Goal: Complete application form

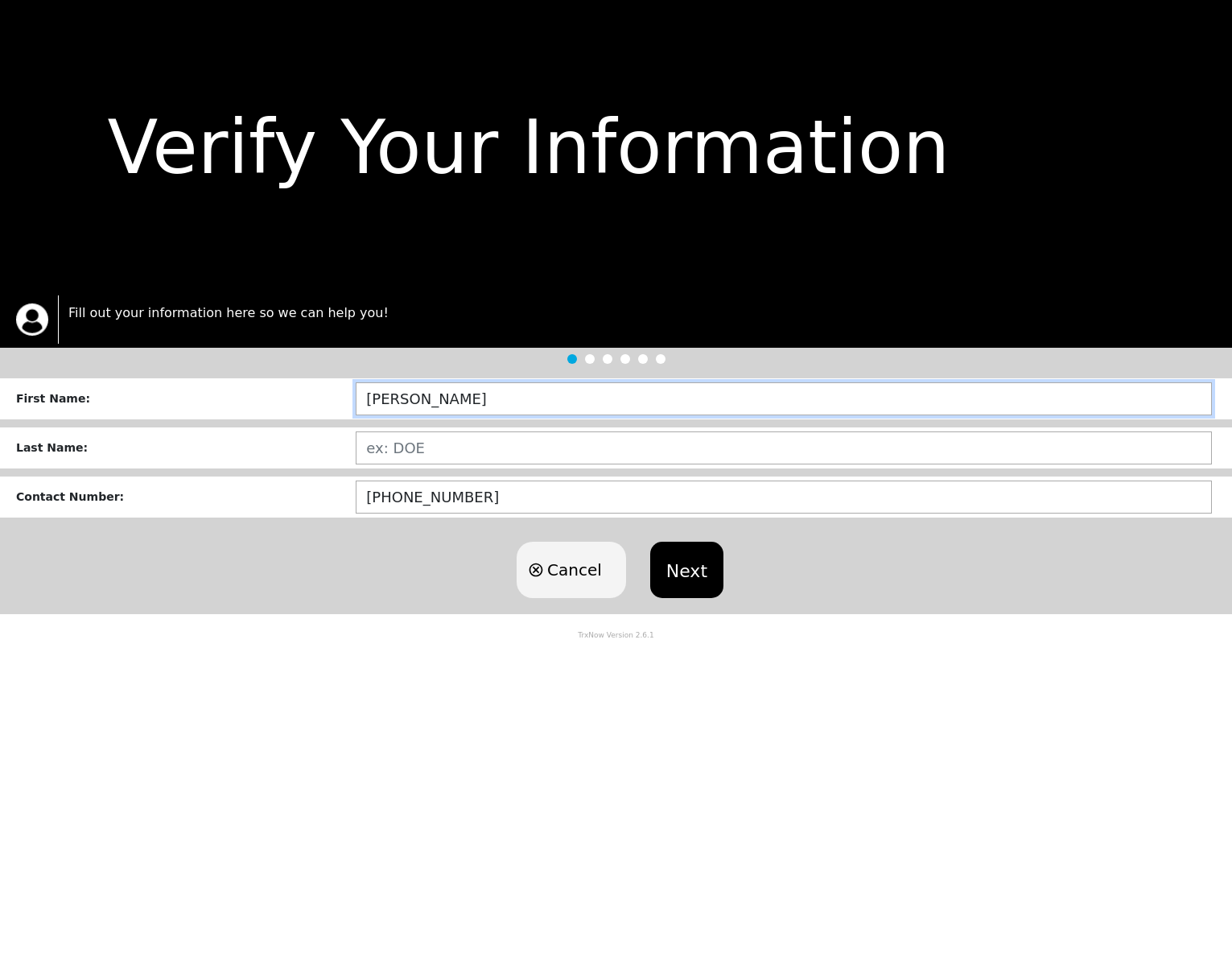
type input "[PERSON_NAME]"
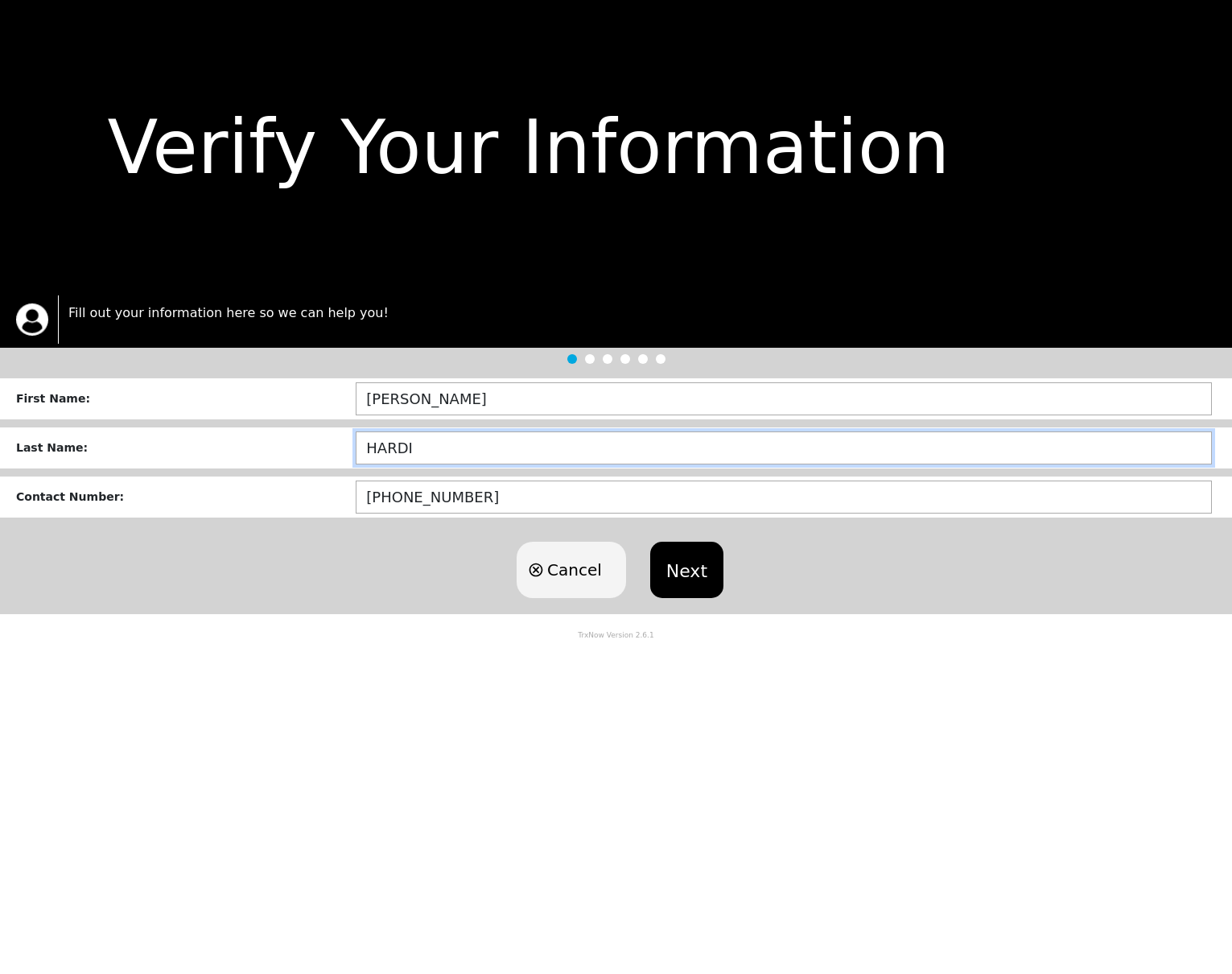
type input "[PERSON_NAME]"
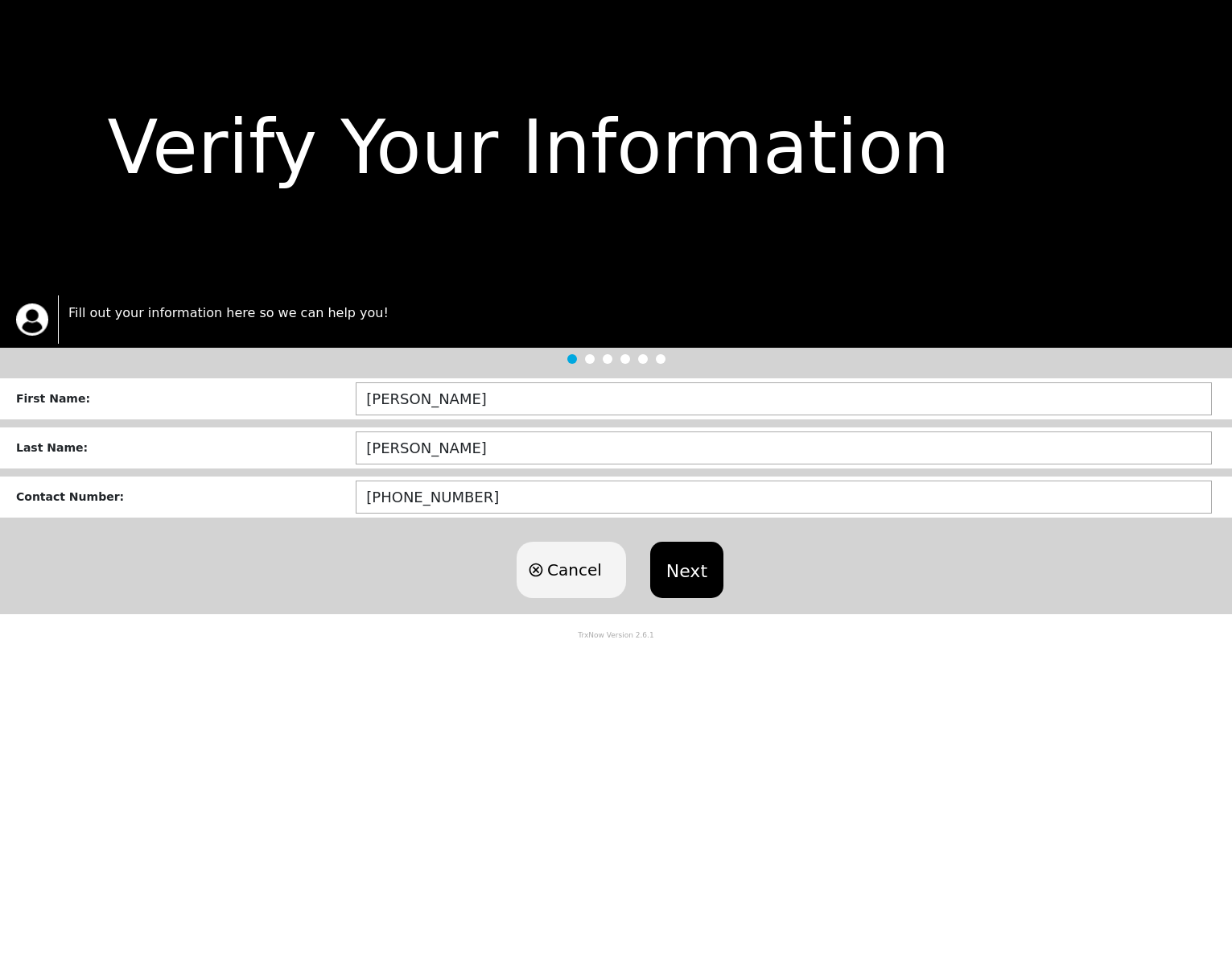
click at [688, 580] on button "Next" at bounding box center [686, 569] width 73 height 56
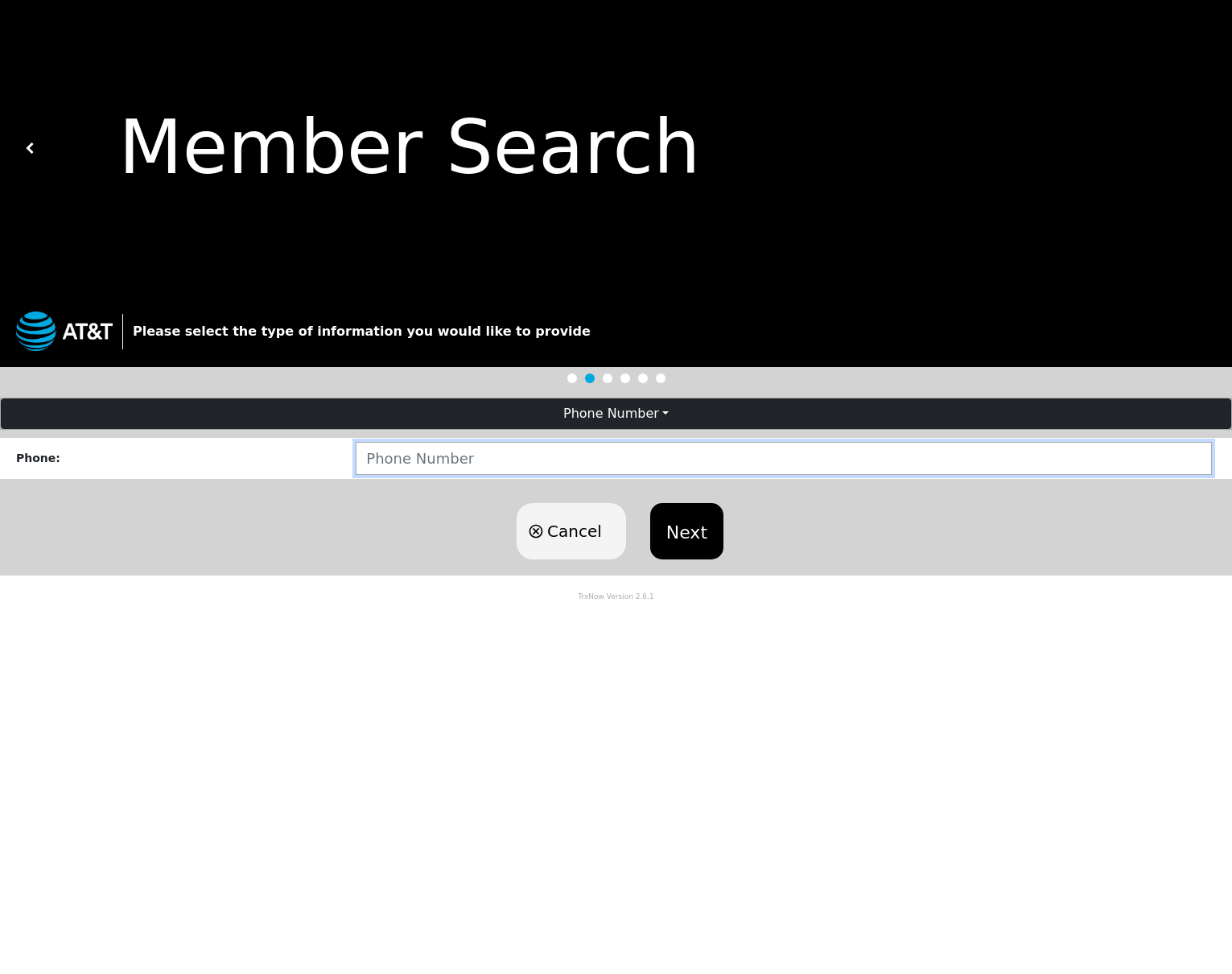
click at [381, 464] on input "number" at bounding box center [784, 458] width 856 height 33
click at [550, 464] on input "9" at bounding box center [784, 458] width 856 height 33
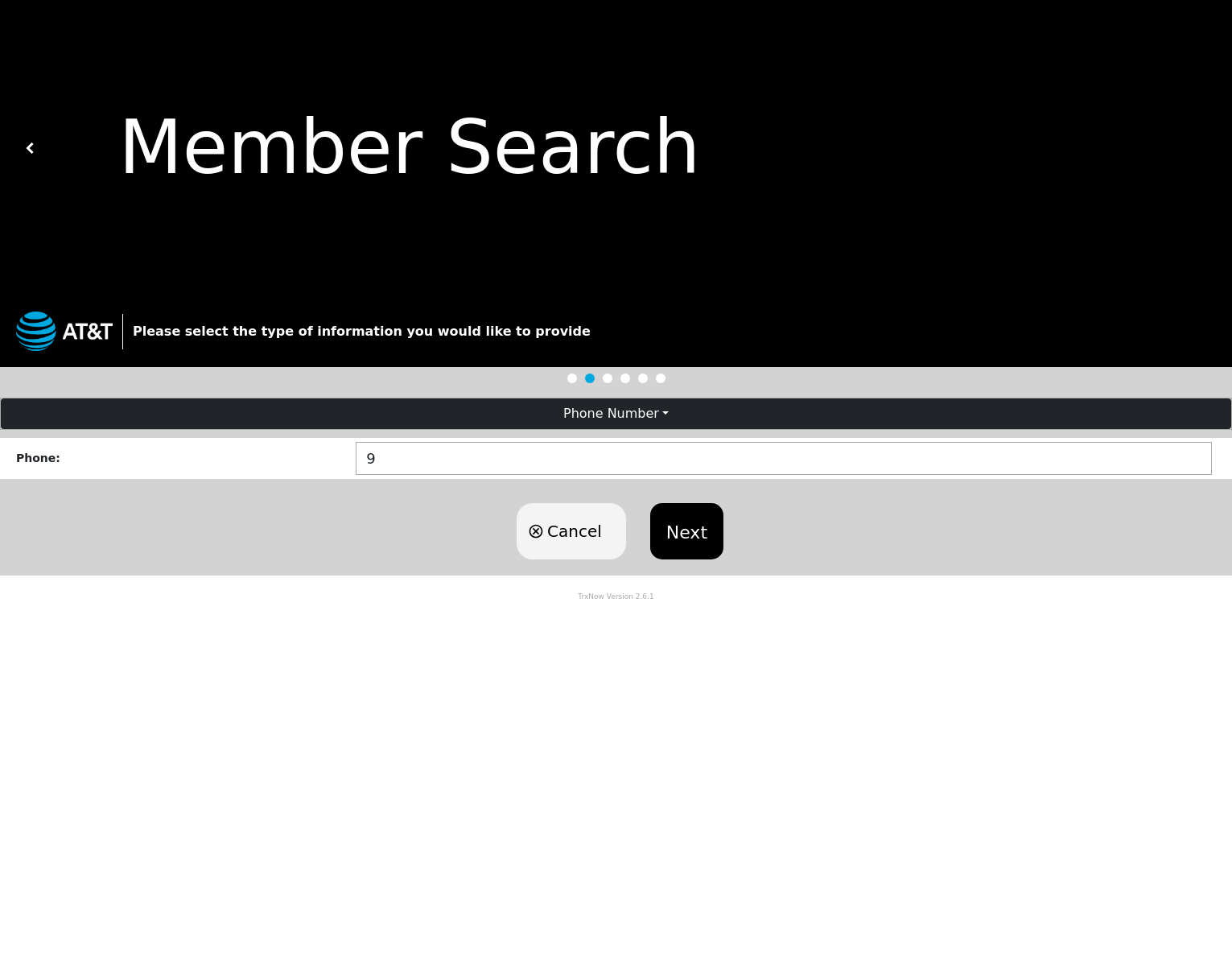
click at [496, 539] on div "Cancel Next" at bounding box center [616, 531] width 1232 height 89
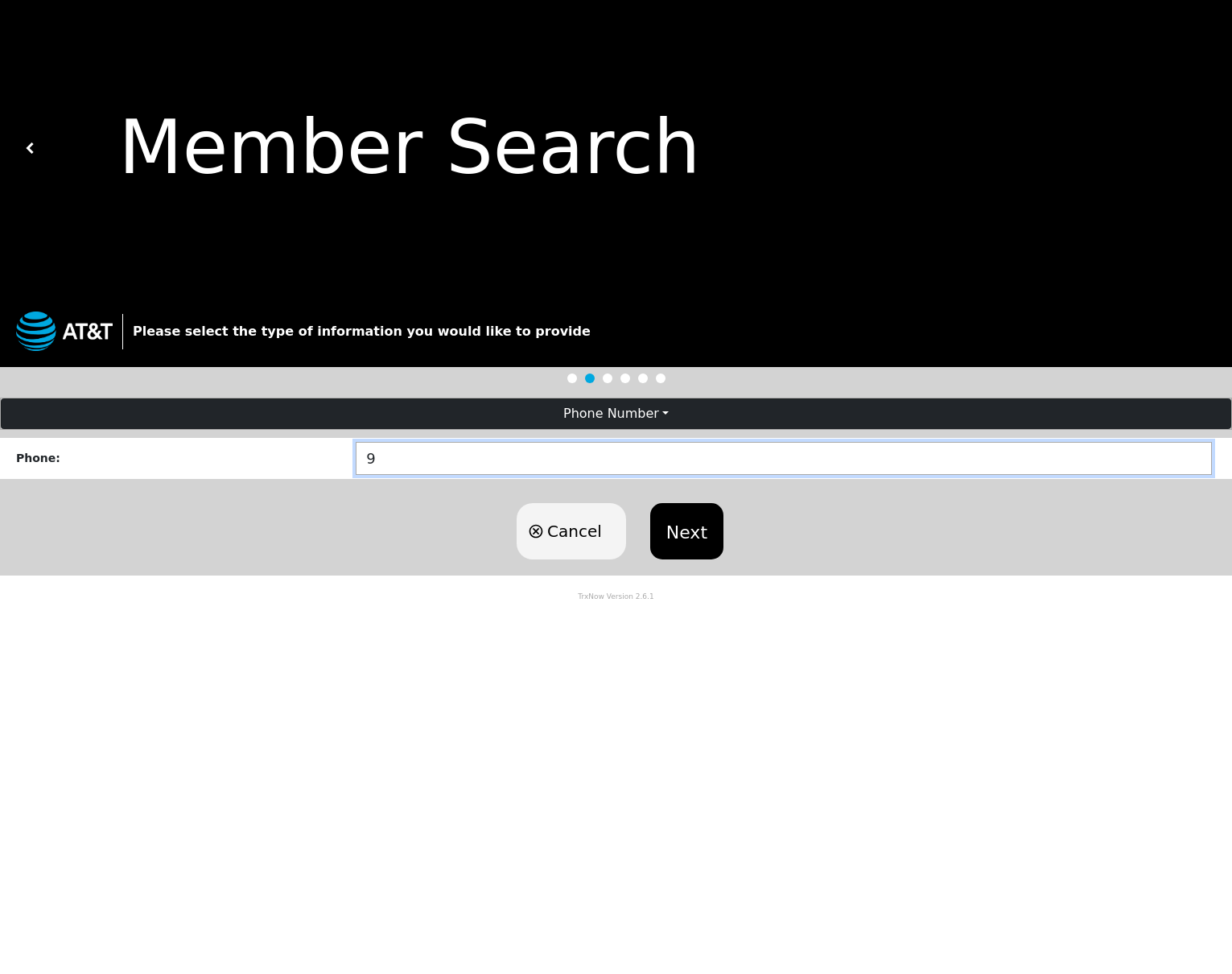
type input "8"
click at [1191, 465] on input "8" at bounding box center [784, 458] width 856 height 33
type input "9416856052"
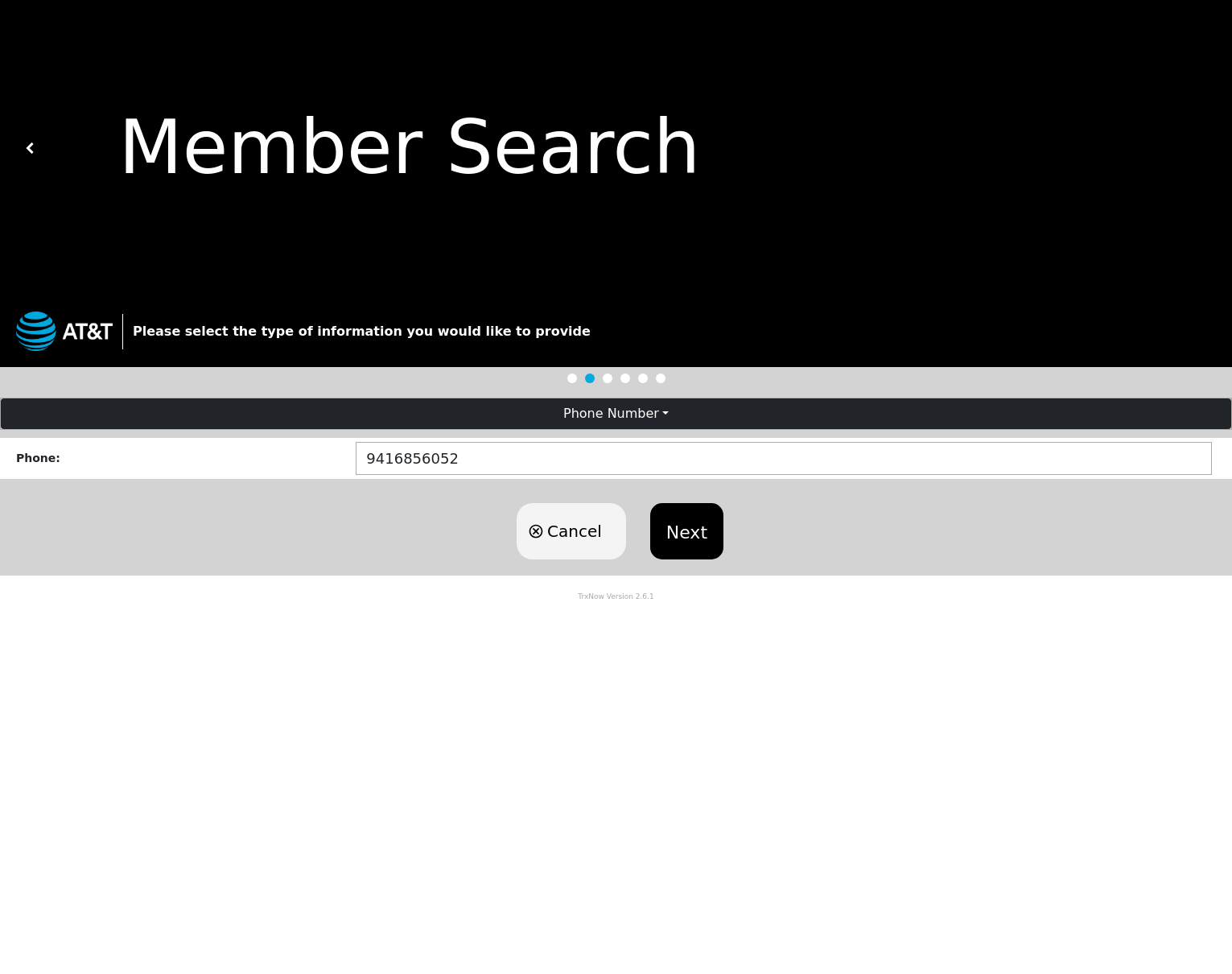
click at [674, 524] on button "Next" at bounding box center [686, 531] width 73 height 56
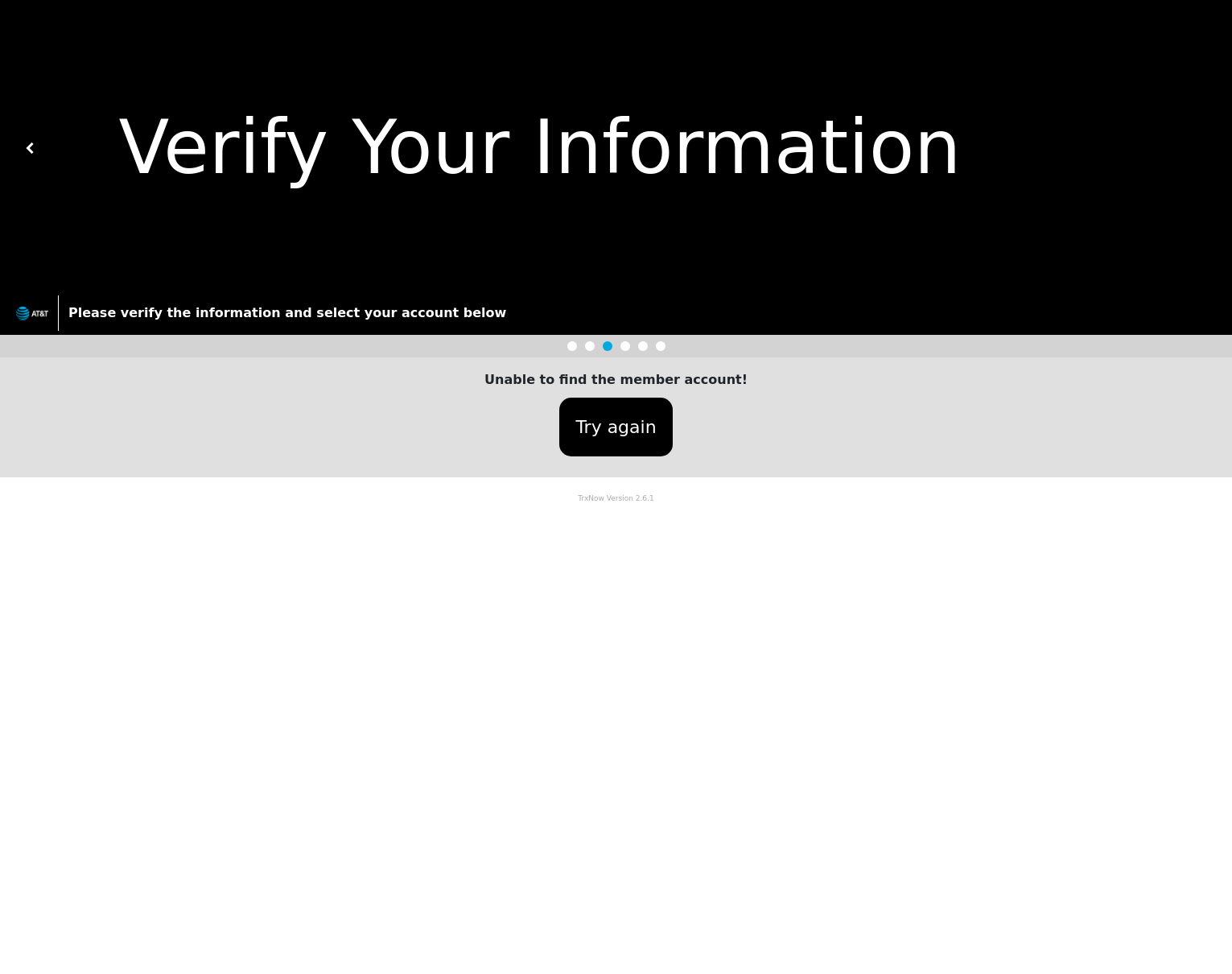
click at [602, 423] on button "Try again" at bounding box center [615, 426] width 113 height 59
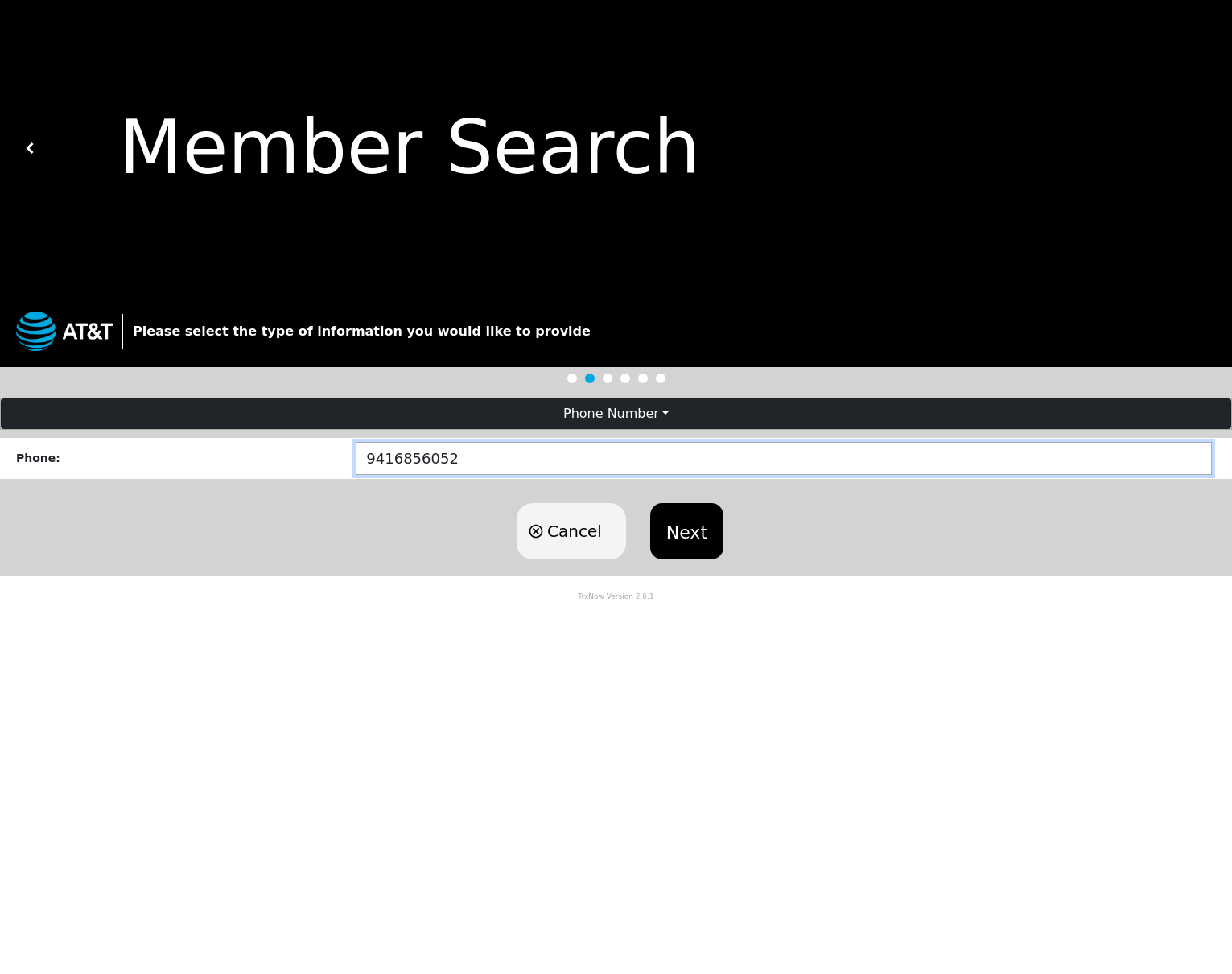
drag, startPoint x: 468, startPoint y: 458, endPoint x: 278, endPoint y: 463, distance: 190.8
click at [278, 463] on div "Phone : [PHONE_NUMBER]" at bounding box center [616, 458] width 1232 height 41
type input "9417041344"
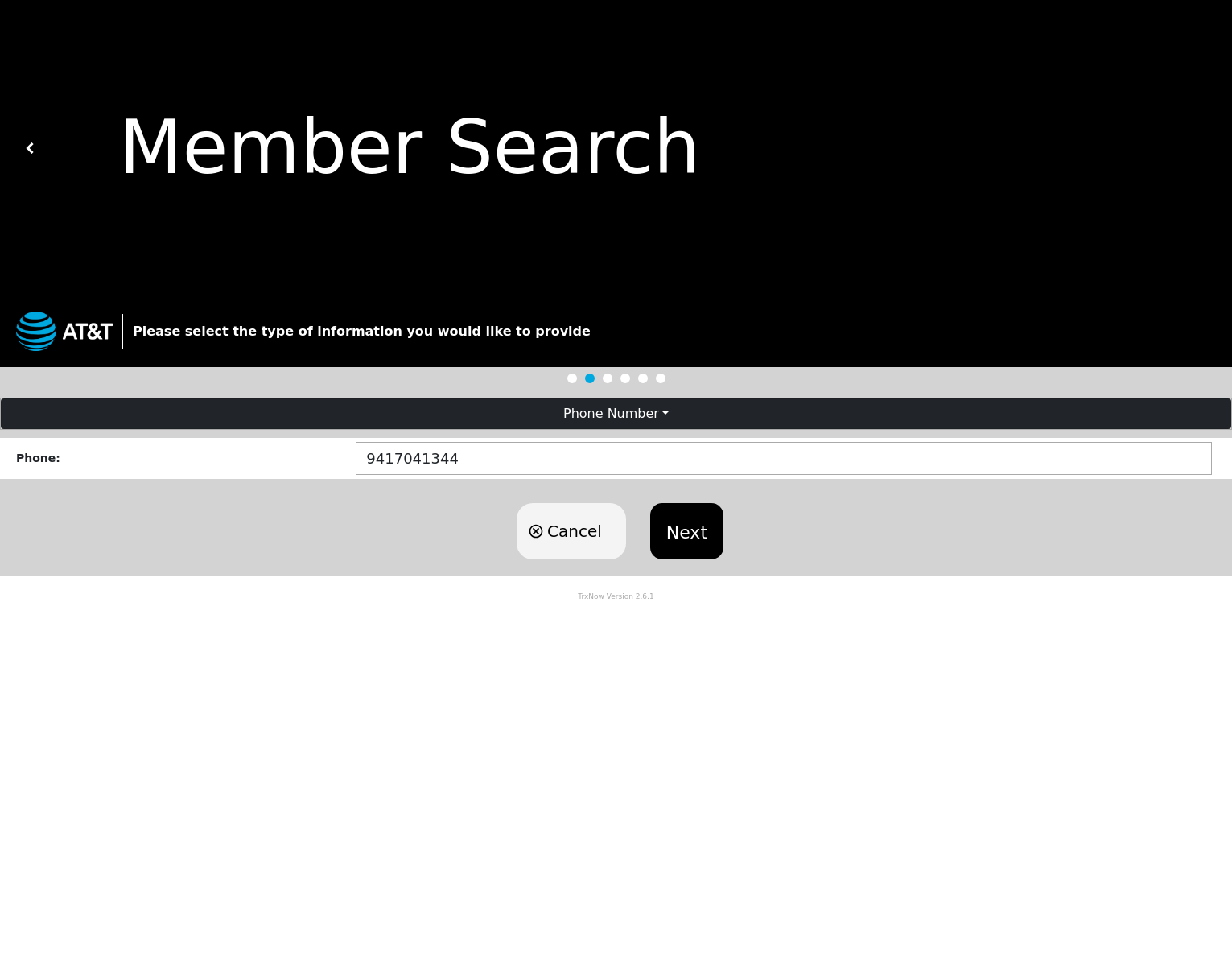
click at [702, 532] on button "Next" at bounding box center [686, 531] width 73 height 56
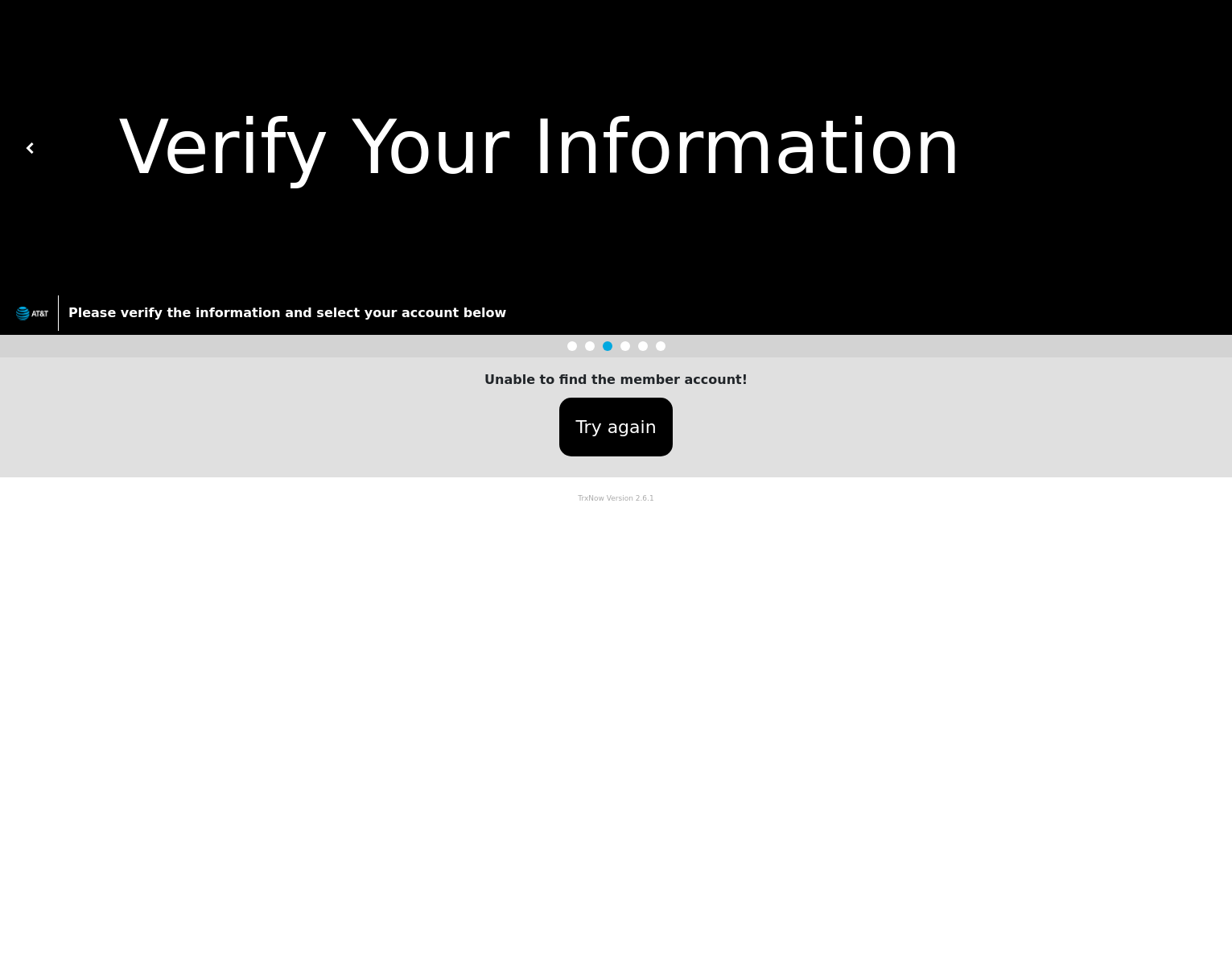
click at [611, 425] on button "Try again" at bounding box center [615, 426] width 113 height 59
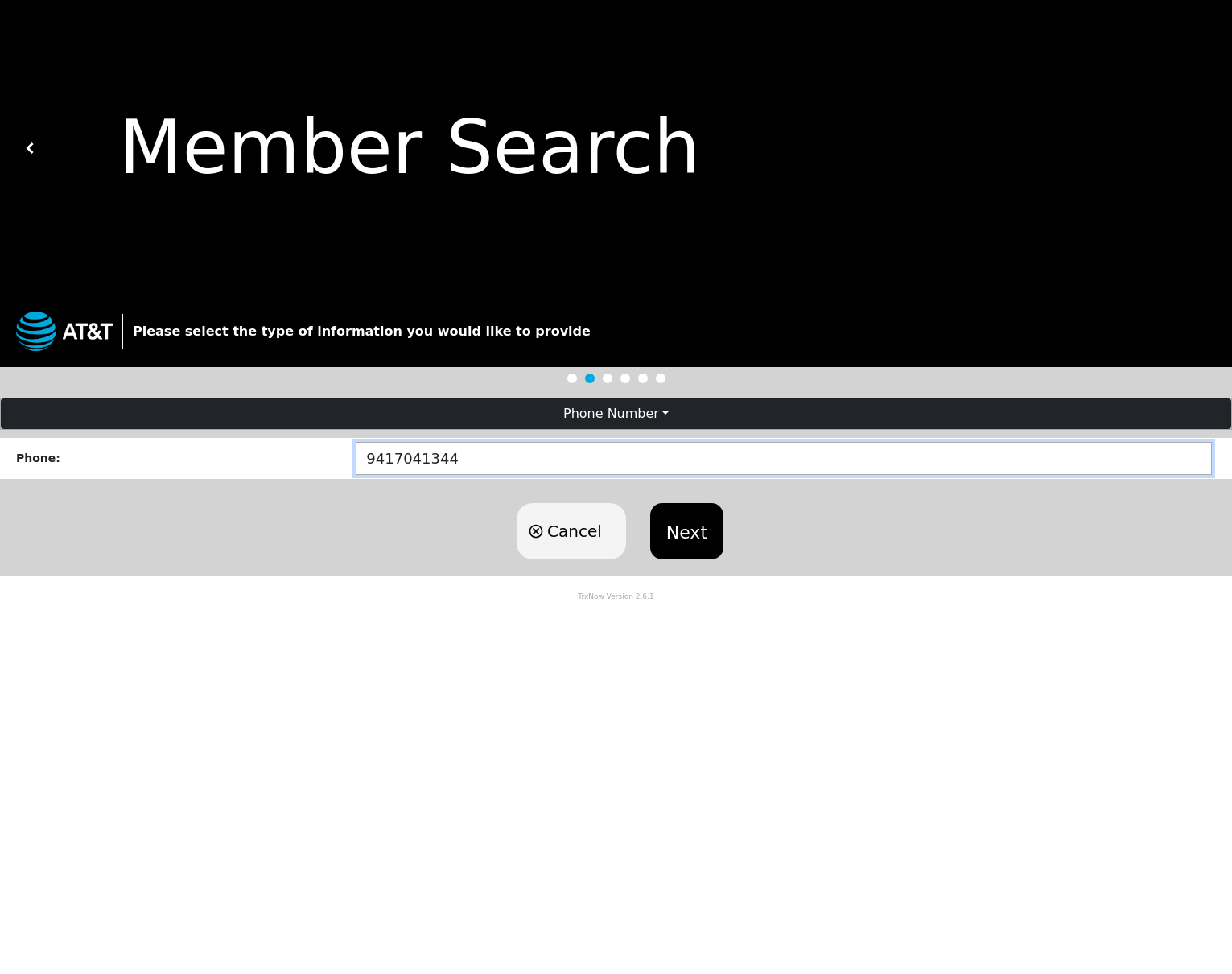
click at [447, 459] on input "9417041344" at bounding box center [784, 458] width 856 height 33
drag, startPoint x: 447, startPoint y: 458, endPoint x: 328, endPoint y: 458, distance: 118.3
click at [328, 458] on div "Phone : [PHONE_NUMBER]" at bounding box center [616, 458] width 1232 height 41
type input "8137655316"
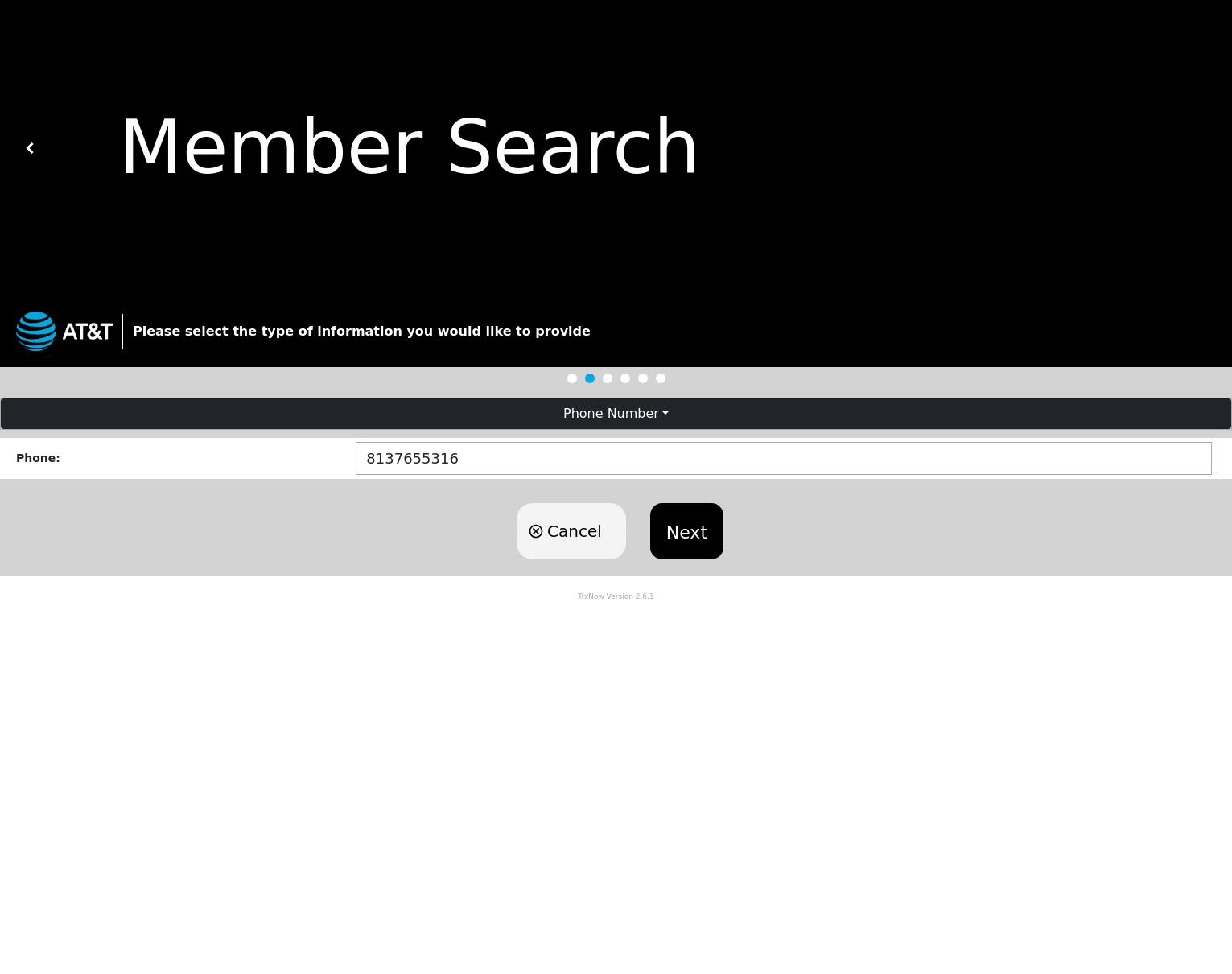
click at [690, 528] on button "Next" at bounding box center [686, 531] width 73 height 56
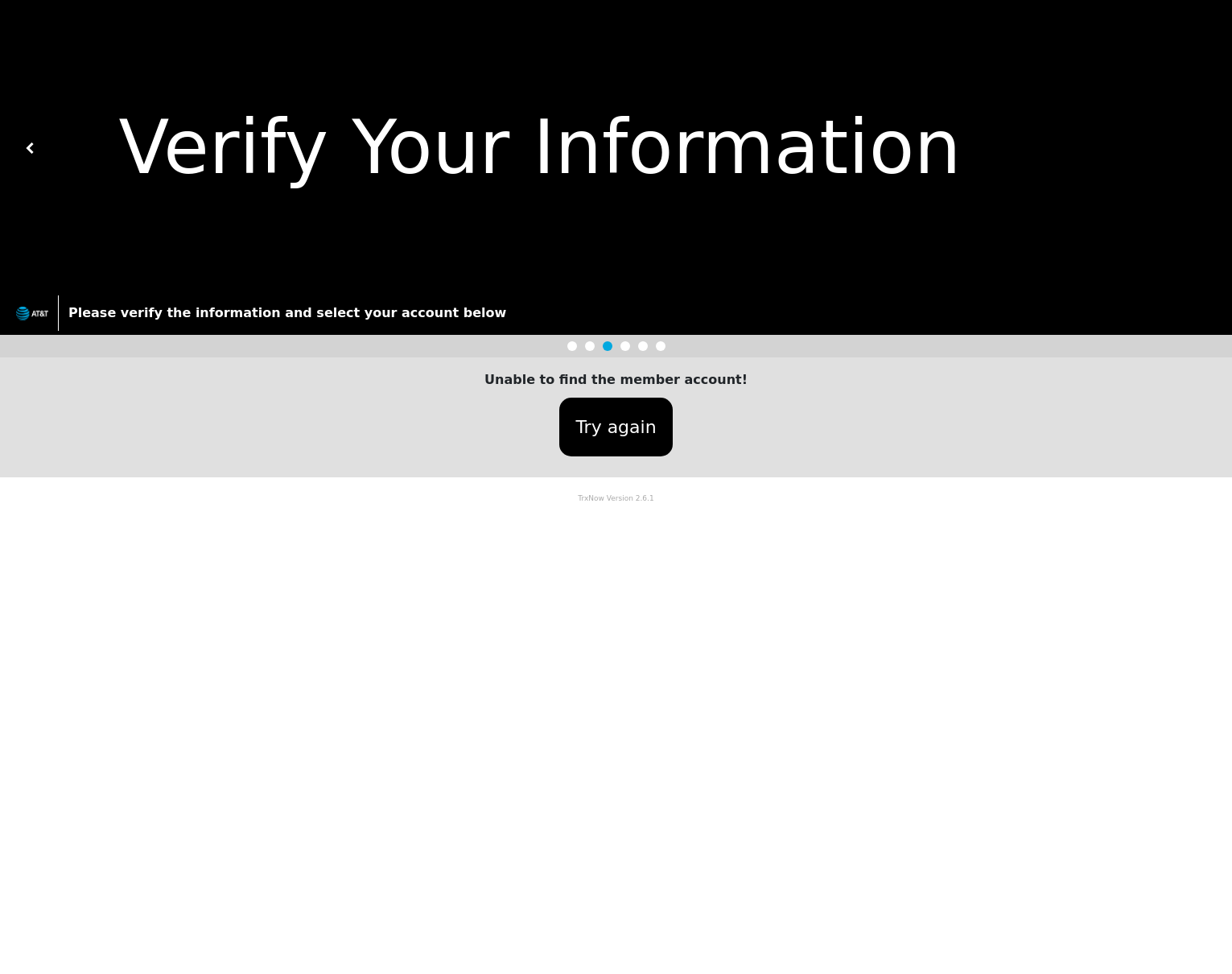
click at [608, 422] on button "Try again" at bounding box center [615, 426] width 113 height 59
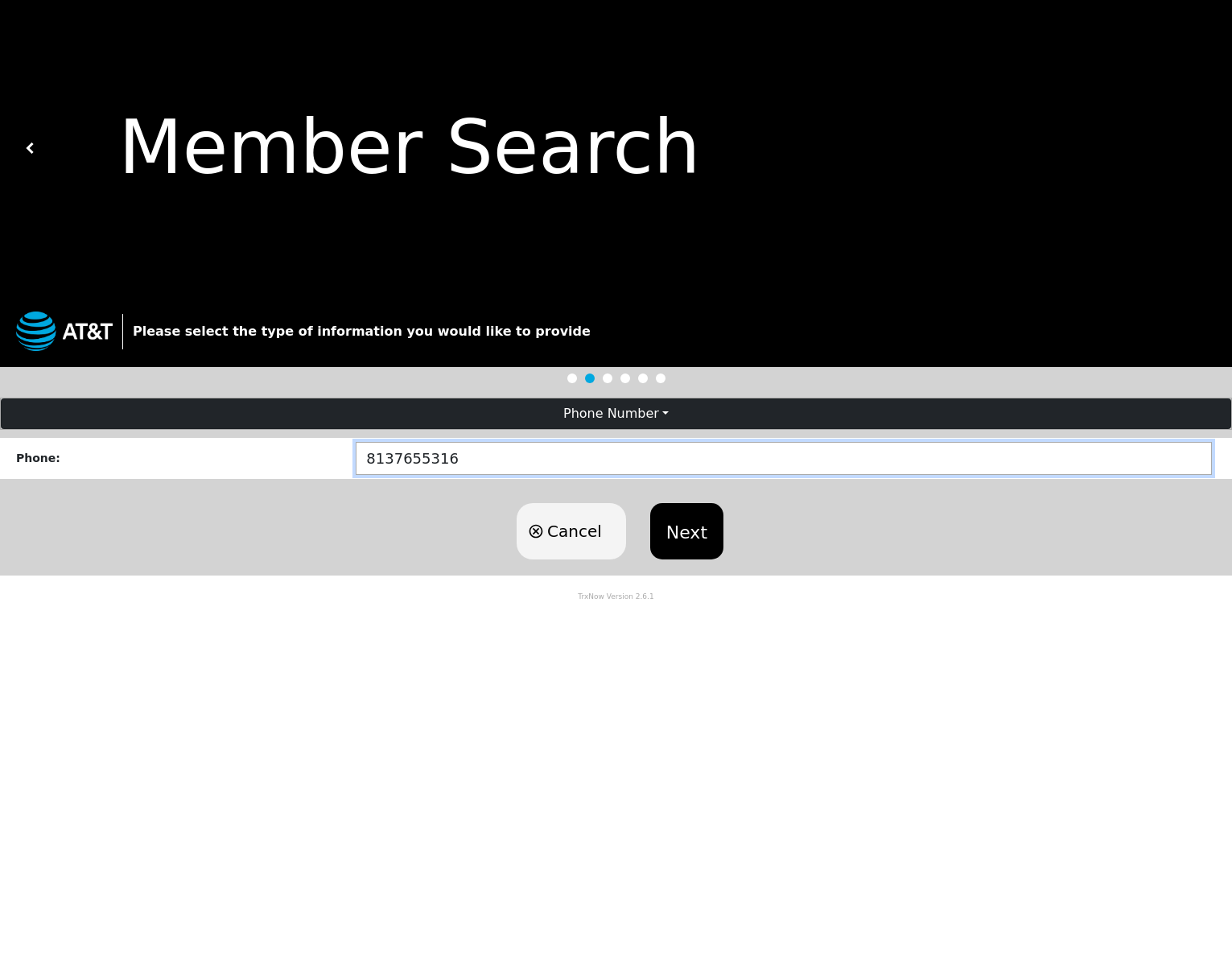
drag, startPoint x: 457, startPoint y: 456, endPoint x: 253, endPoint y: 450, distance: 203.7
click at [253, 450] on div "Phone : [PHONE_NUMBER]" at bounding box center [616, 458] width 1232 height 41
type input "9417044510"
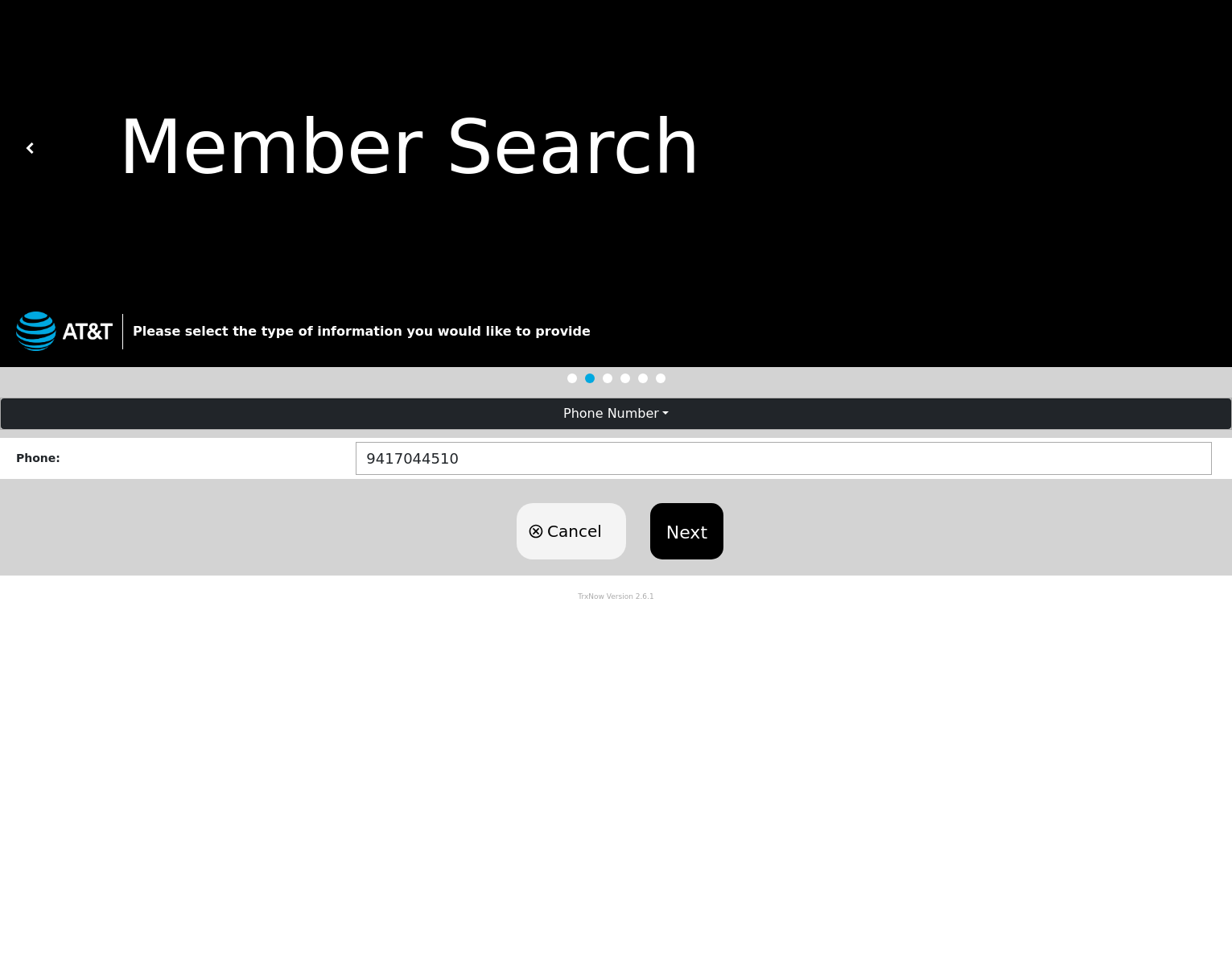
click at [673, 536] on button "Next" at bounding box center [686, 531] width 73 height 56
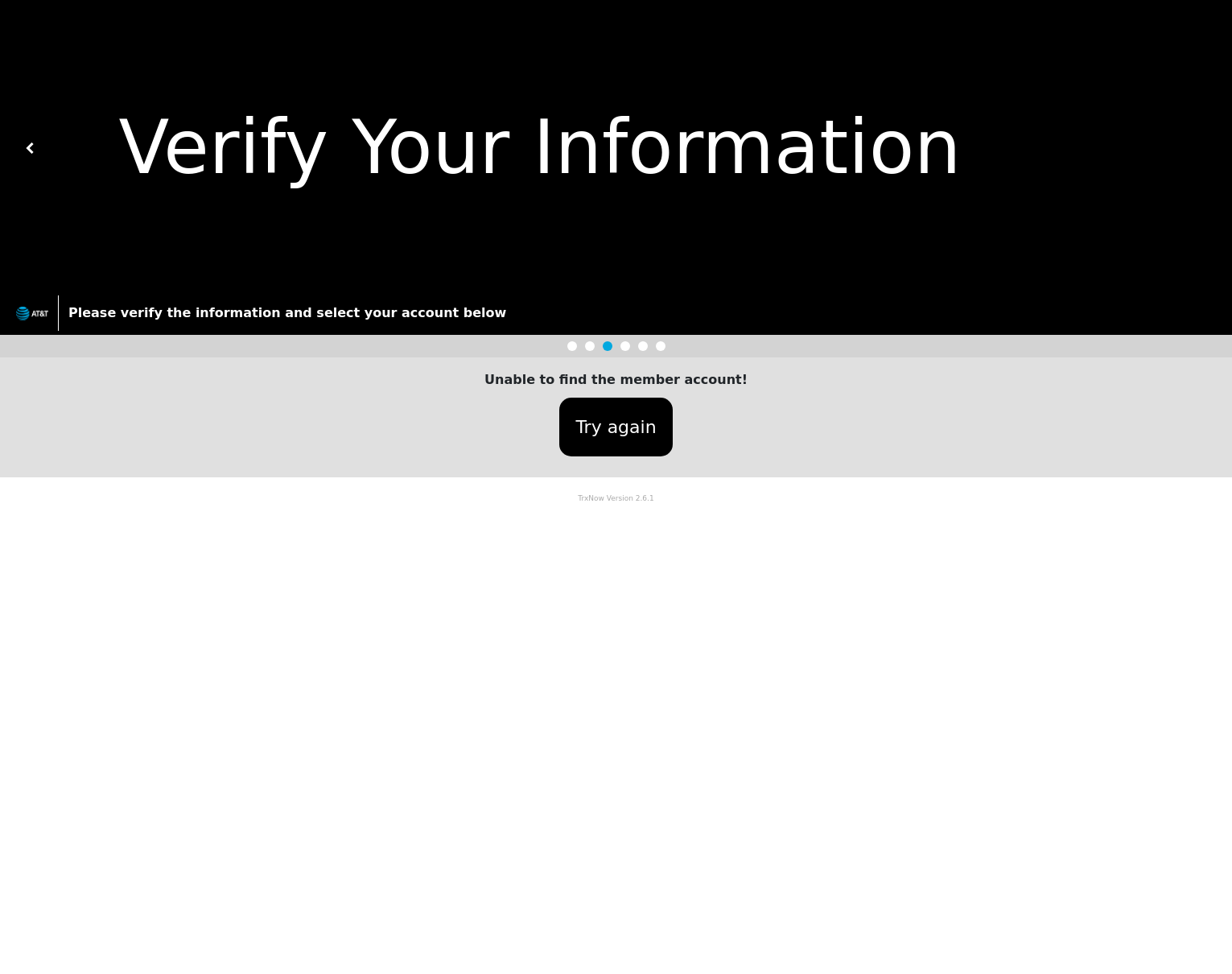
click at [628, 434] on button "Try again" at bounding box center [615, 426] width 113 height 59
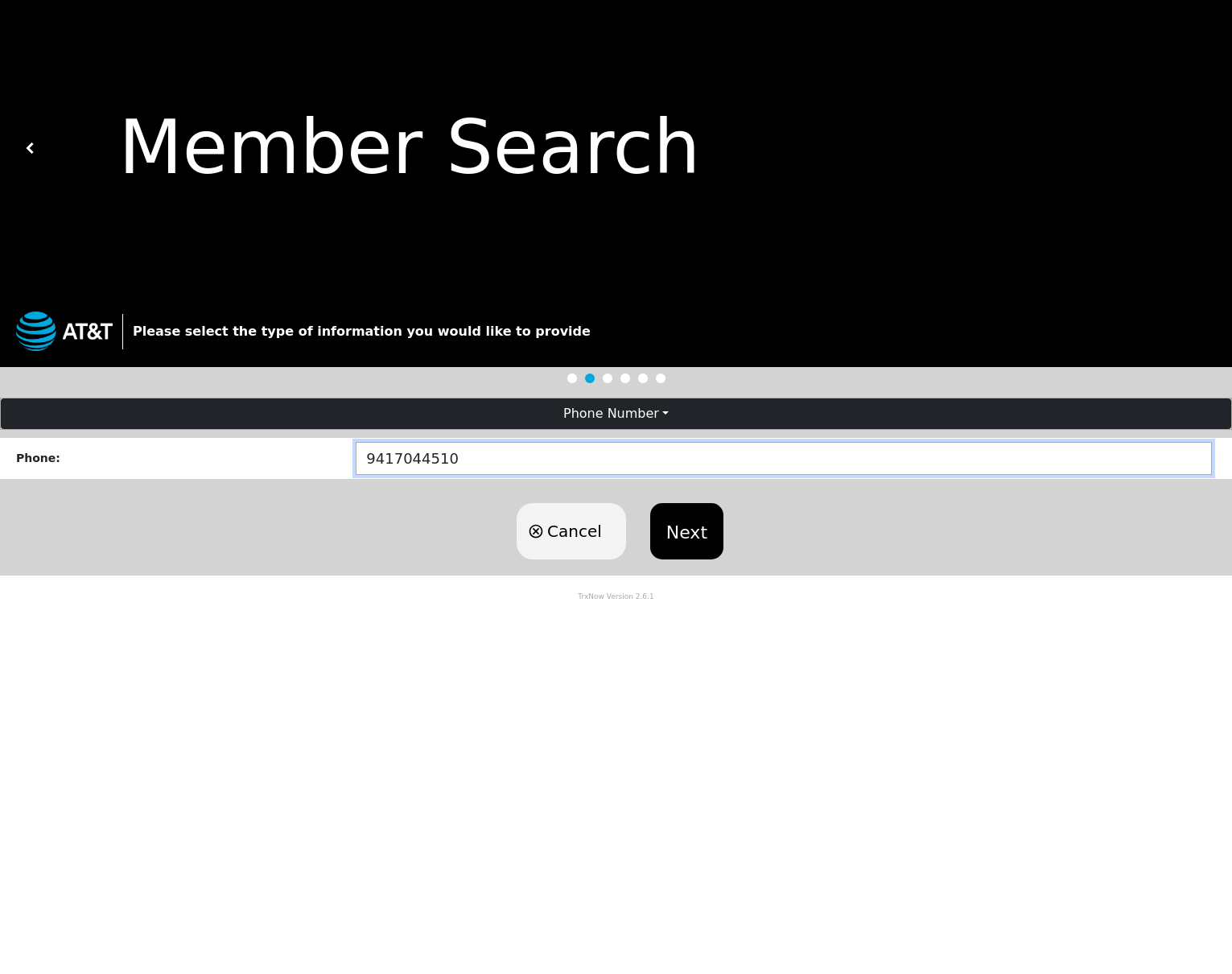
drag, startPoint x: 463, startPoint y: 457, endPoint x: 294, endPoint y: 447, distance: 169.2
click at [294, 447] on div "Phone : [PHONE_NUMBER]" at bounding box center [616, 458] width 1232 height 41
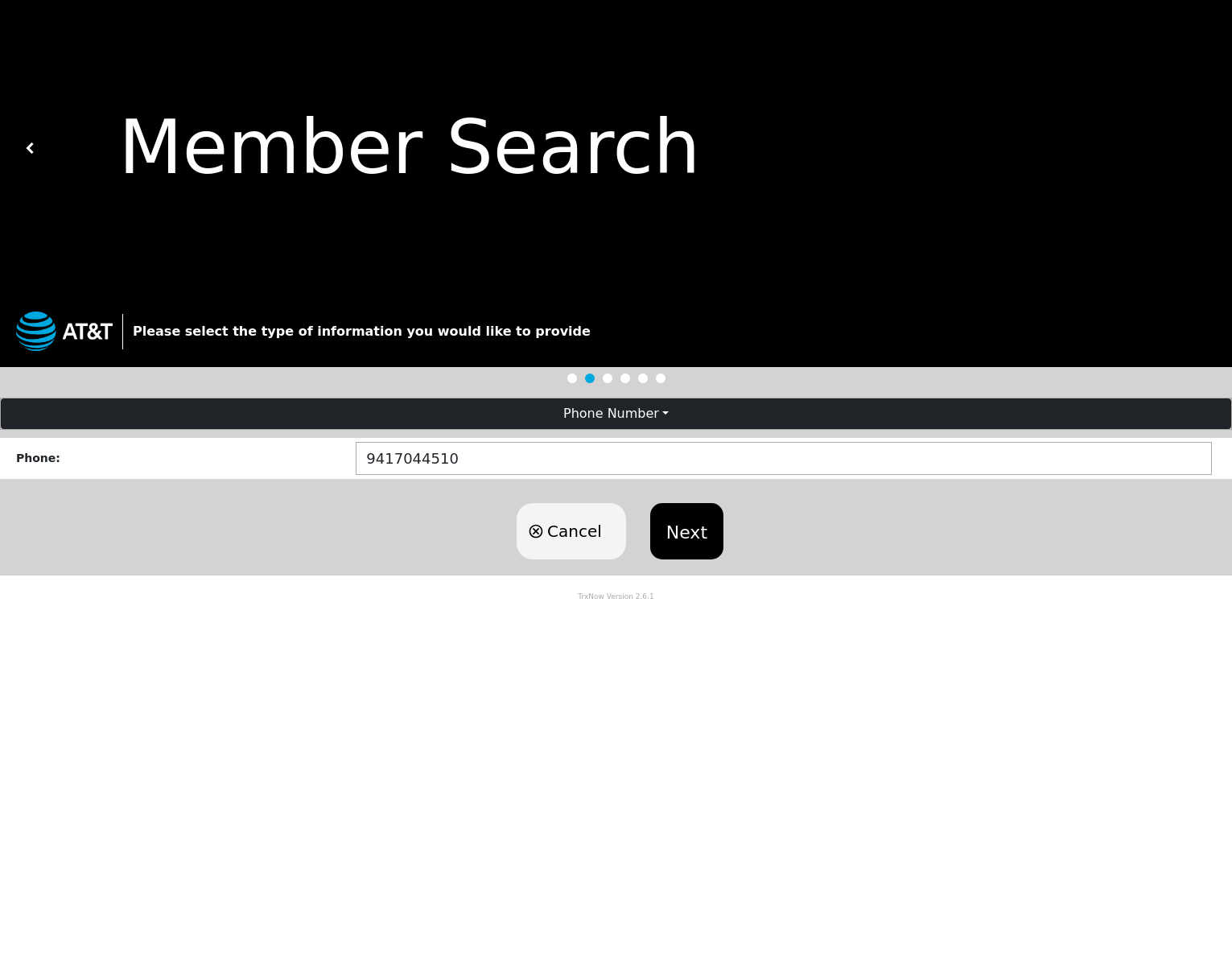
click at [610, 377] on div at bounding box center [608, 378] width 10 height 10
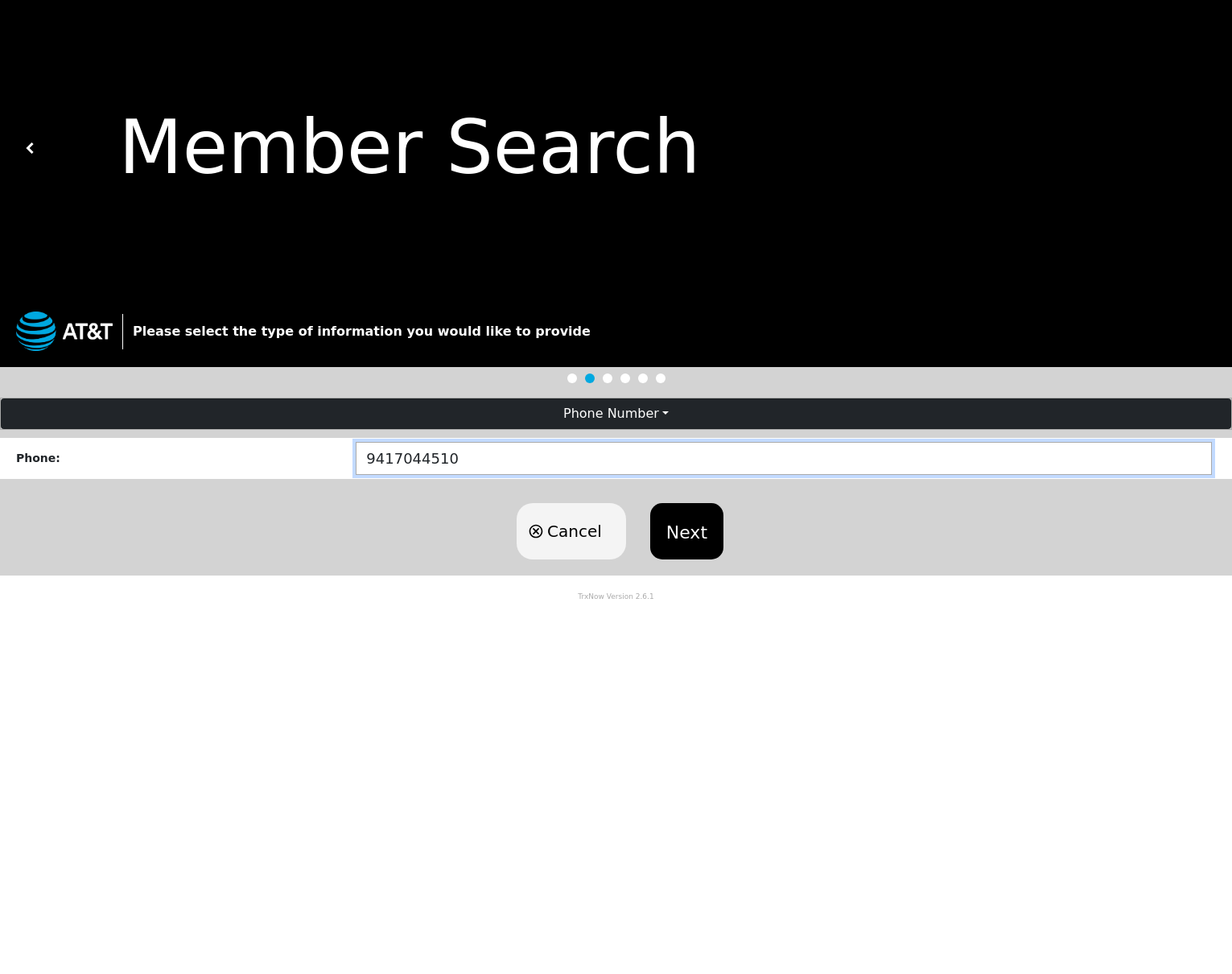
drag, startPoint x: 458, startPoint y: 461, endPoint x: 346, endPoint y: 463, distance: 111.8
click at [346, 463] on div "Phone : [PHONE_NUMBER]" at bounding box center [616, 458] width 1232 height 41
type input "9416856052"
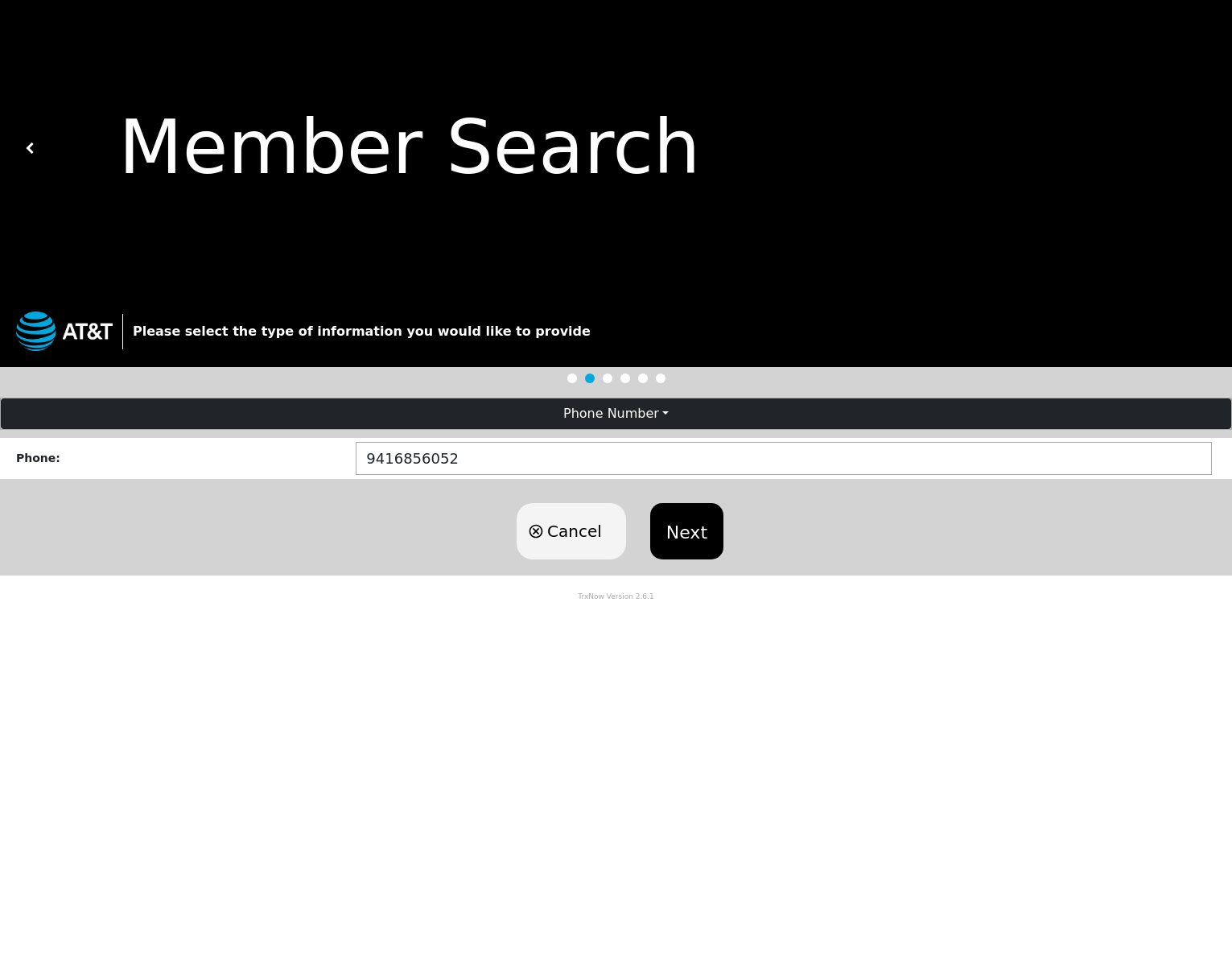
click at [685, 540] on button "Next" at bounding box center [686, 531] width 73 height 56
